Goal: Information Seeking & Learning: Check status

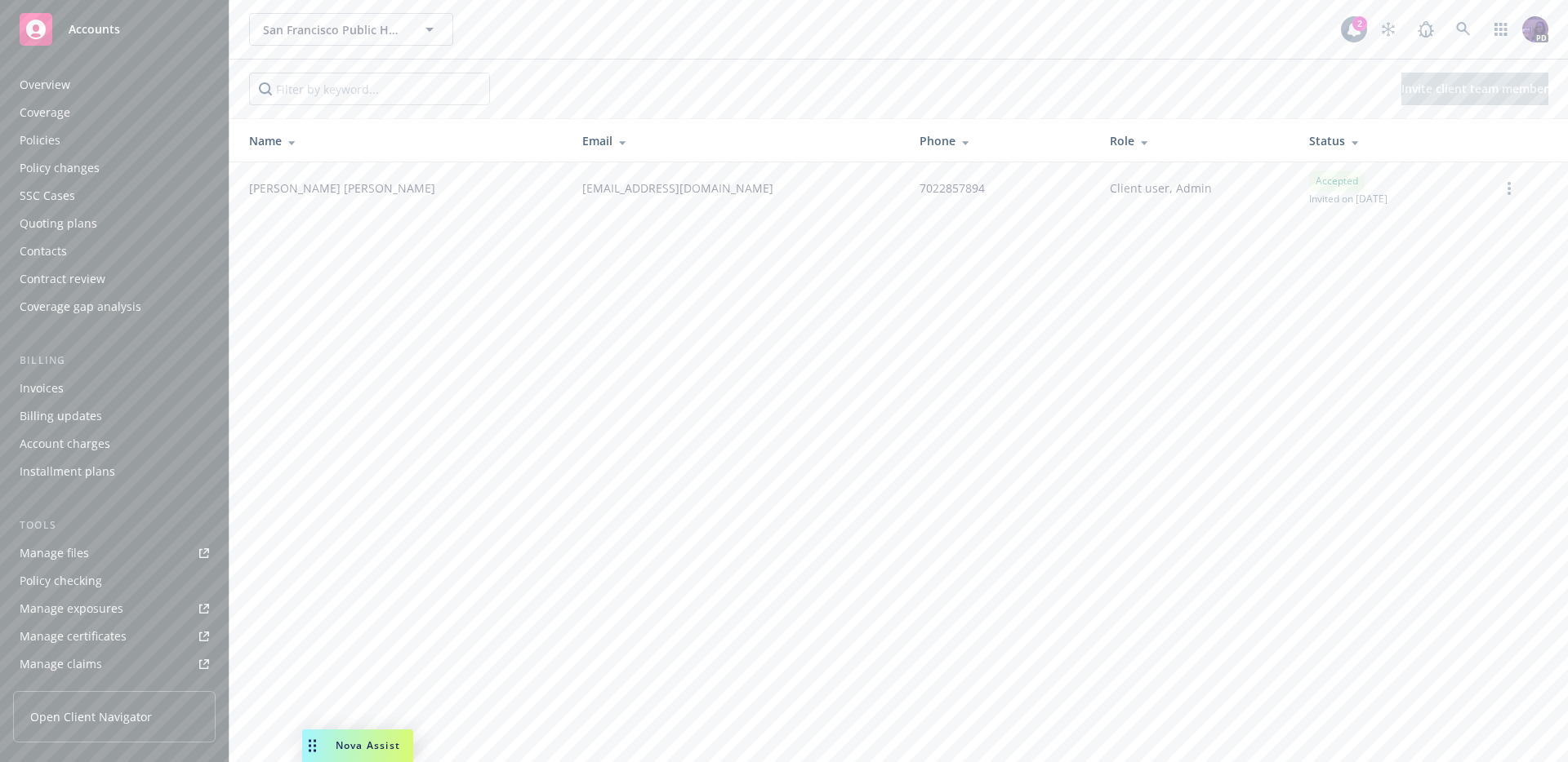
scroll to position [131, 0]
click at [514, 34] on div "San Francisco Public Health Foundation San Francisco Public Health Foundation" at bounding box center [795, 30] width 1092 height 32
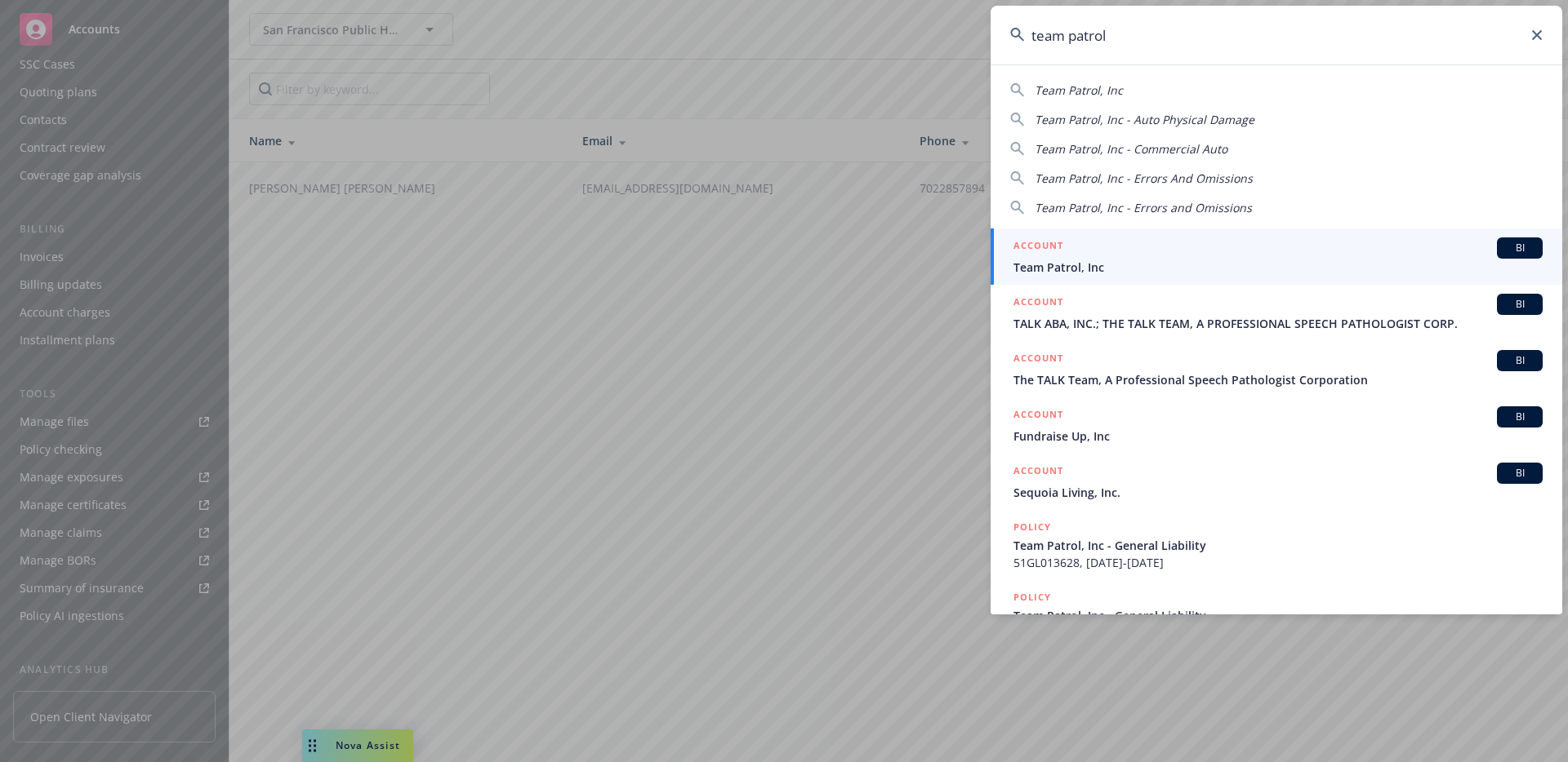
type input "team patrol"
click at [1114, 257] on div "ACCOUNT BI" at bounding box center [1278, 248] width 529 height 22
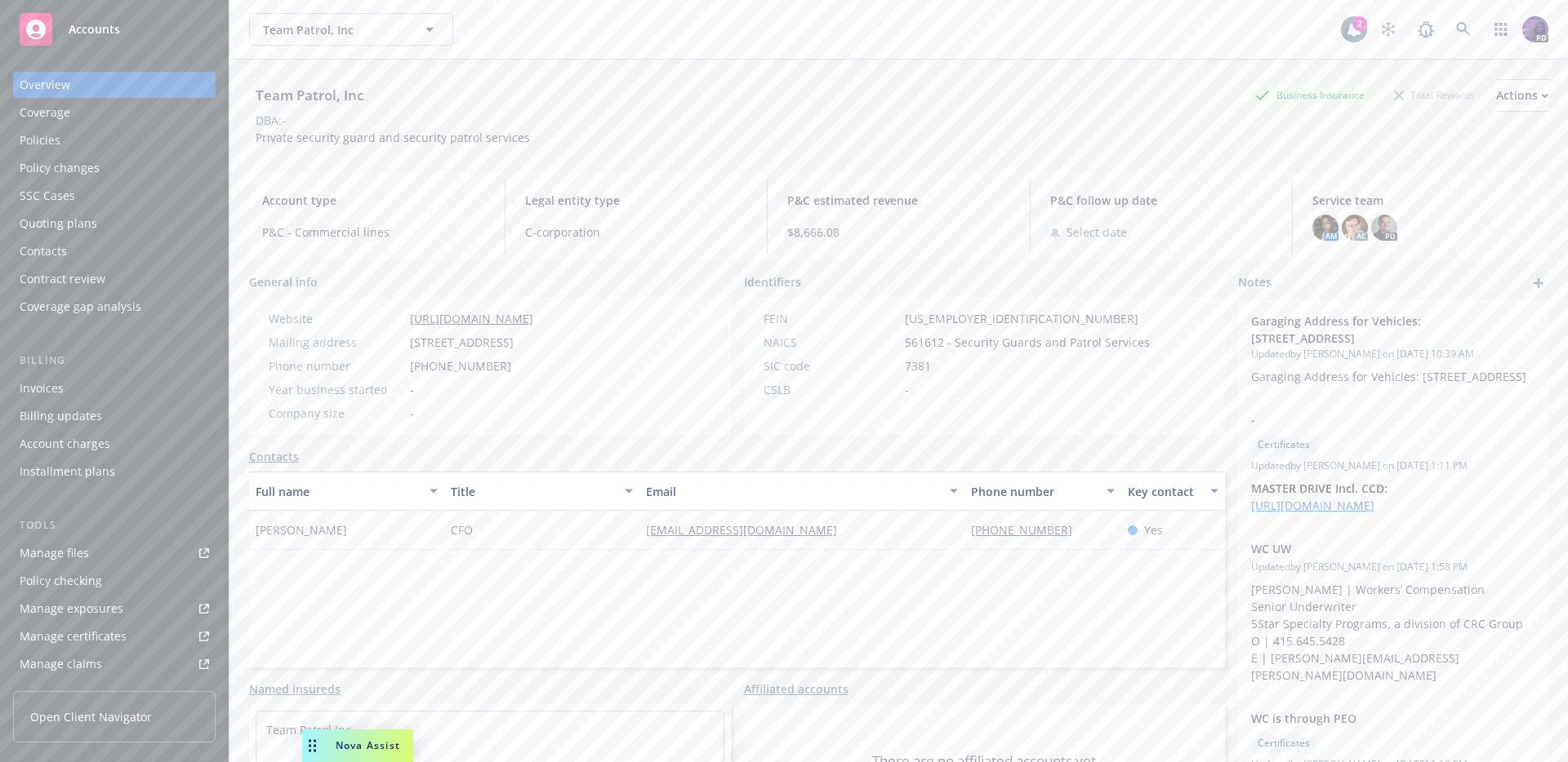
click at [70, 146] on div "Policies" at bounding box center [114, 140] width 189 height 26
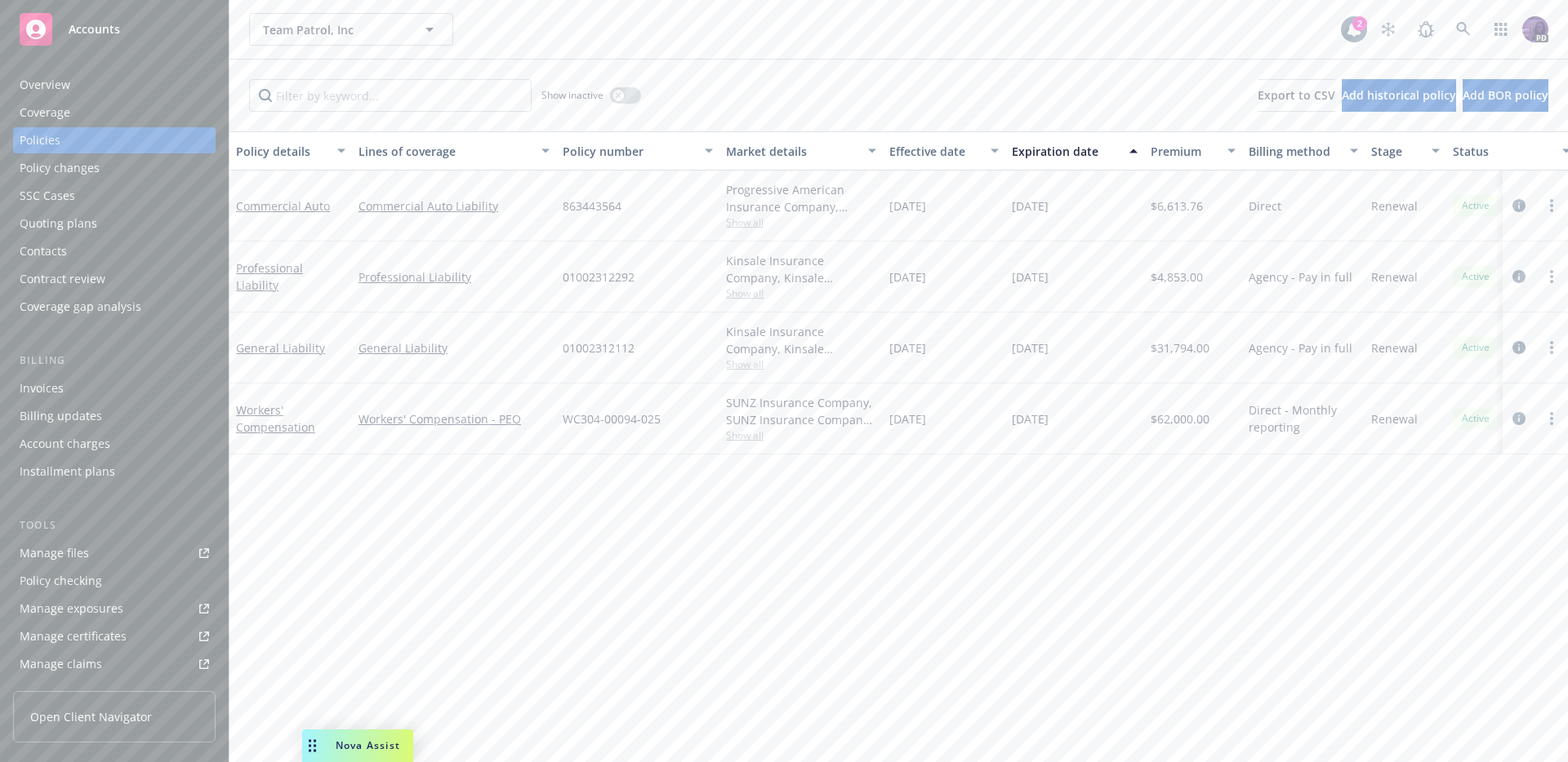
click at [131, 146] on div "Policies" at bounding box center [114, 140] width 189 height 26
click at [635, 94] on button "button" at bounding box center [626, 95] width 31 height 16
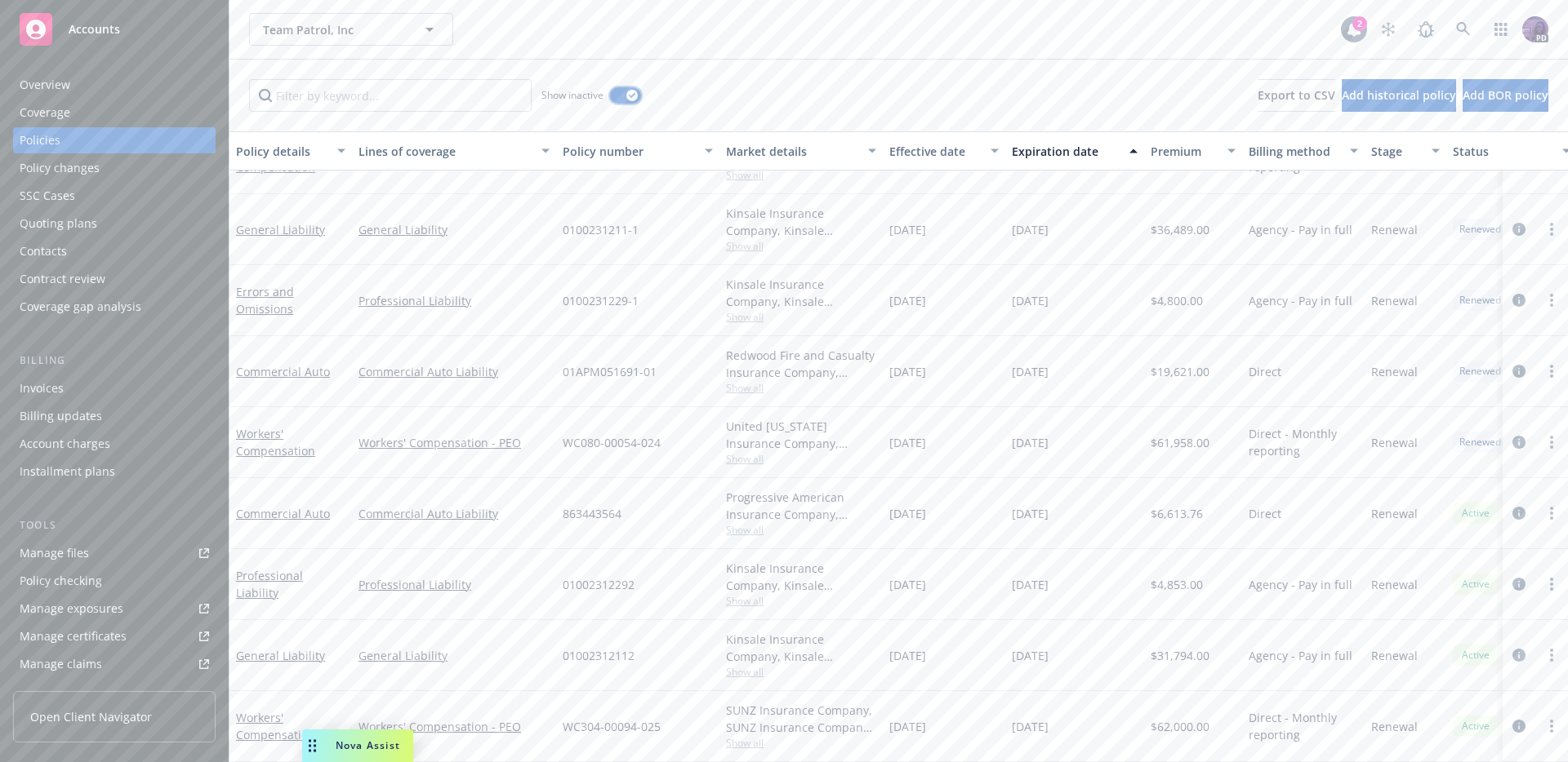
scroll to position [583, 0]
click at [86, 546] on link "Manage files" at bounding box center [114, 553] width 203 height 26
